Goal: Find specific page/section: Find specific page/section

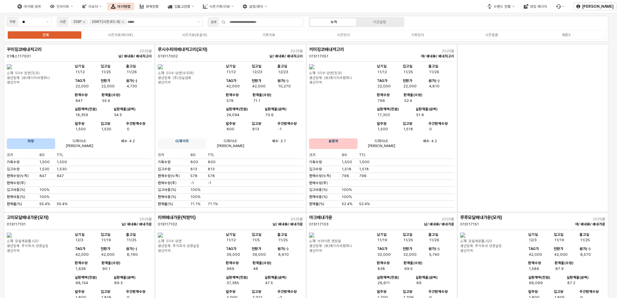
click at [3, 8] on img at bounding box center [3, 7] width 0 height 8
click at [69, 6] on div "인사이트" at bounding box center [62, 7] width 13 height 4
click at [87, 29] on div "급상승 아이템" at bounding box center [94, 28] width 35 height 5
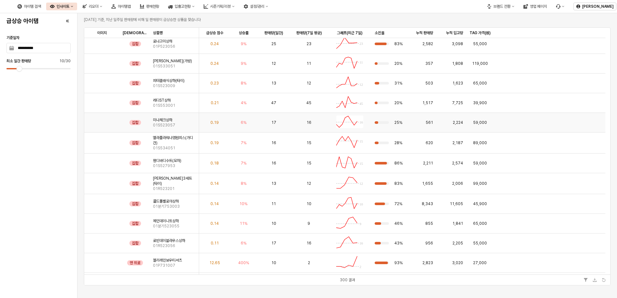
scroll to position [1709, 0]
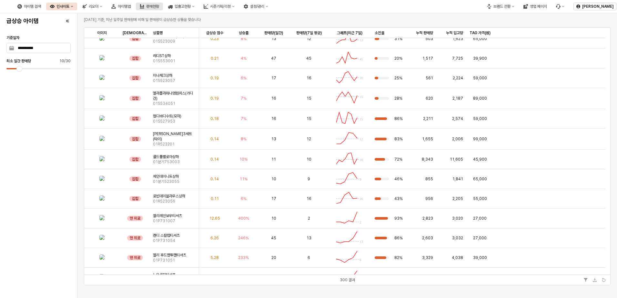
click at [163, 3] on button "판매현황" at bounding box center [149, 7] width 27 height 8
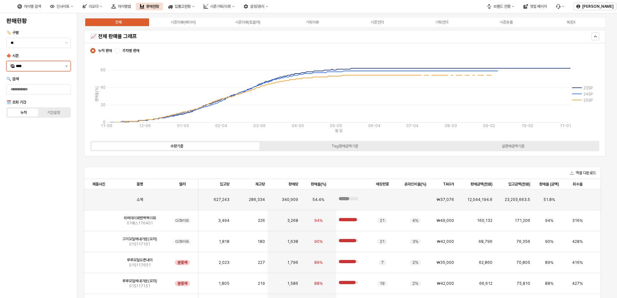
click at [68, 67] on button "제안 사항 표시" at bounding box center [67, 66] width 8 height 10
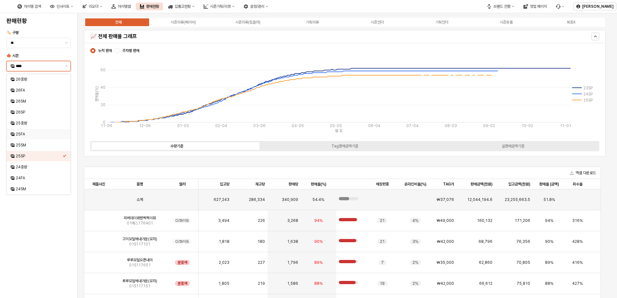
click at [36, 135] on div "25FA" at bounding box center [39, 134] width 47 height 5
type input "****"
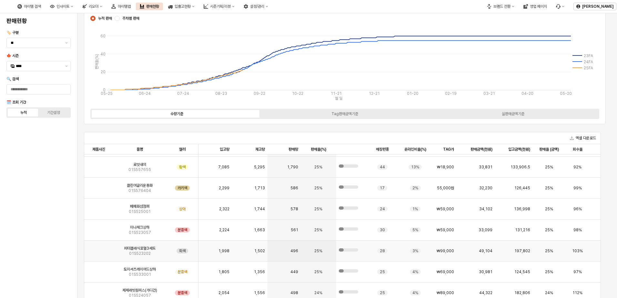
scroll to position [1530, 0]
